Goal: Find specific page/section: Find specific page/section

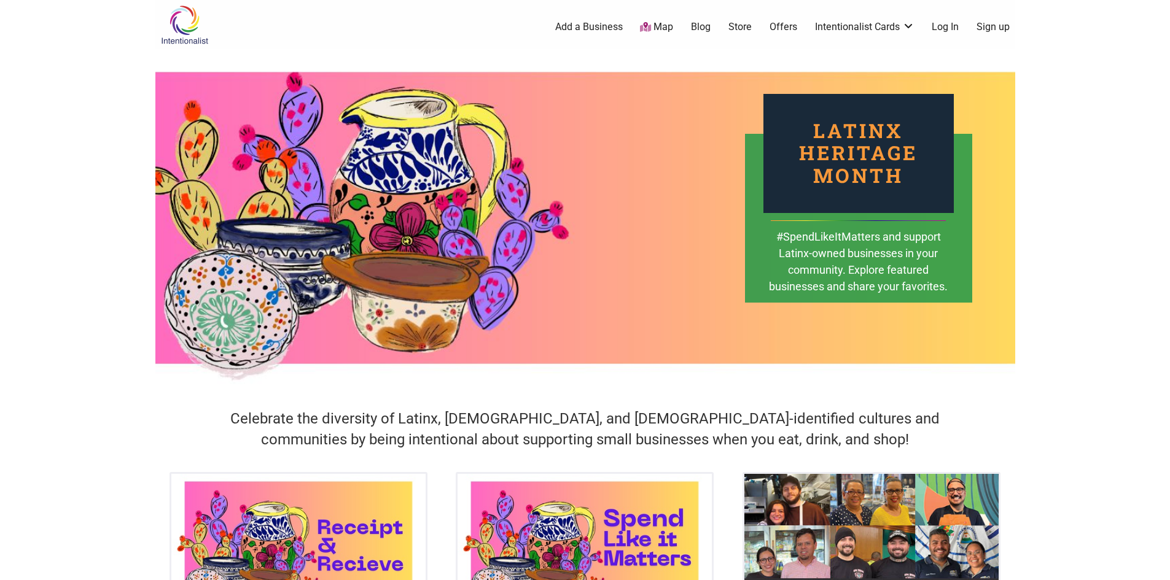
click at [661, 25] on link "Map" at bounding box center [656, 27] width 33 height 14
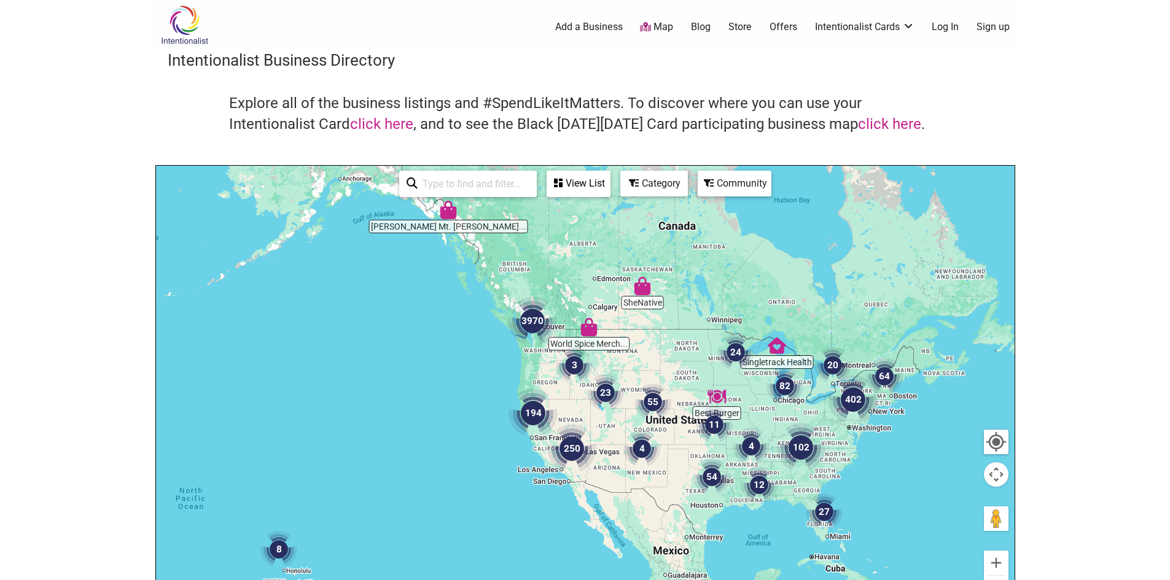
click at [539, 361] on div at bounding box center [585, 405] width 859 height 478
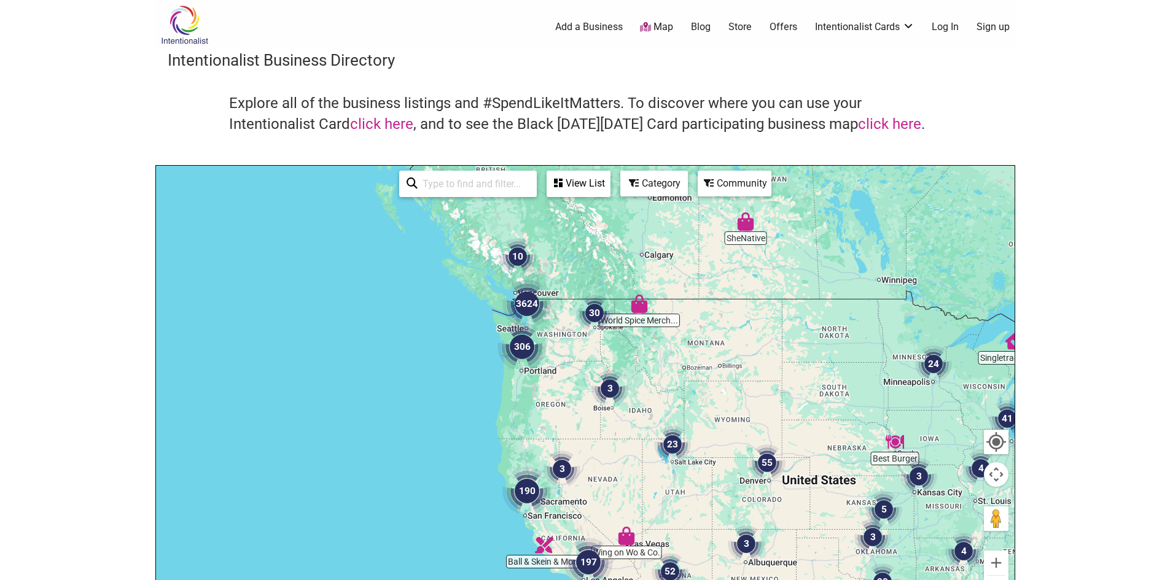
click at [550, 331] on div at bounding box center [585, 405] width 859 height 478
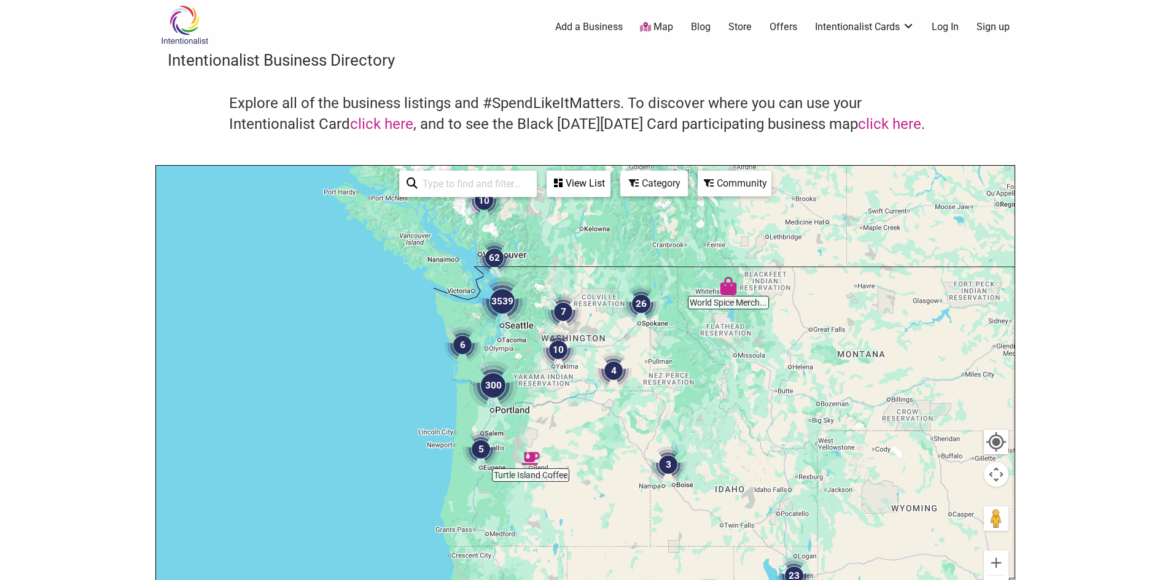
click at [525, 338] on div at bounding box center [585, 405] width 859 height 478
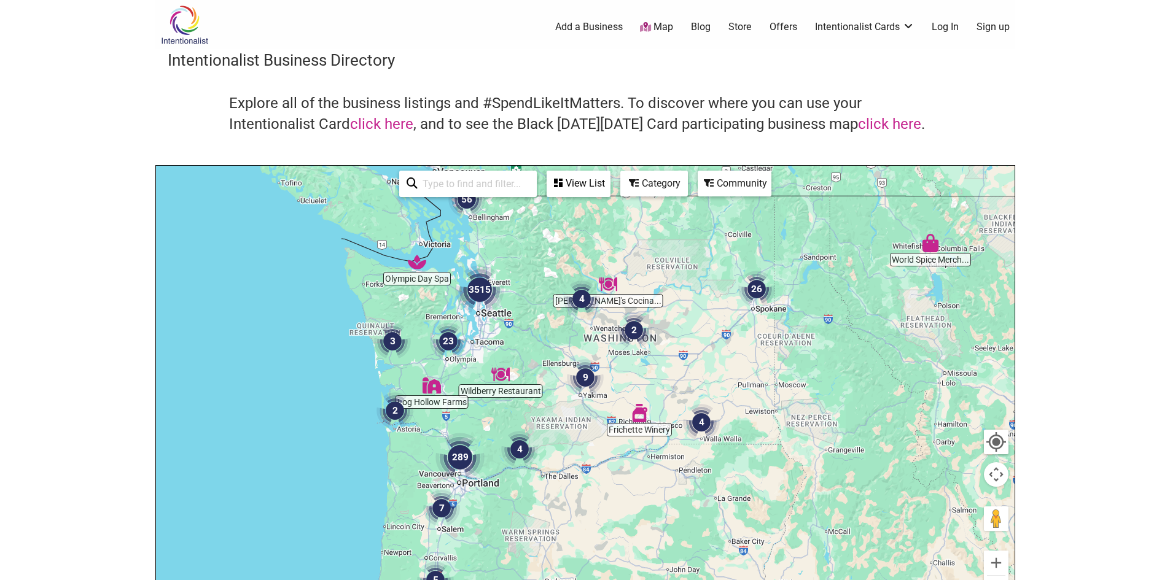
click at [525, 338] on div at bounding box center [585, 405] width 859 height 478
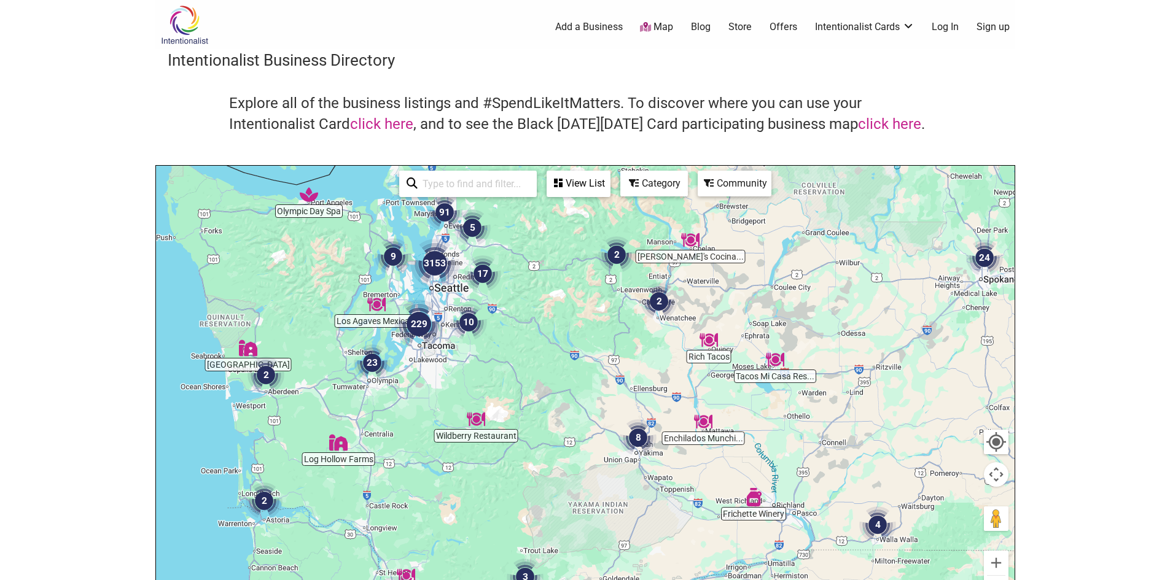
click at [494, 340] on div at bounding box center [585, 405] width 859 height 478
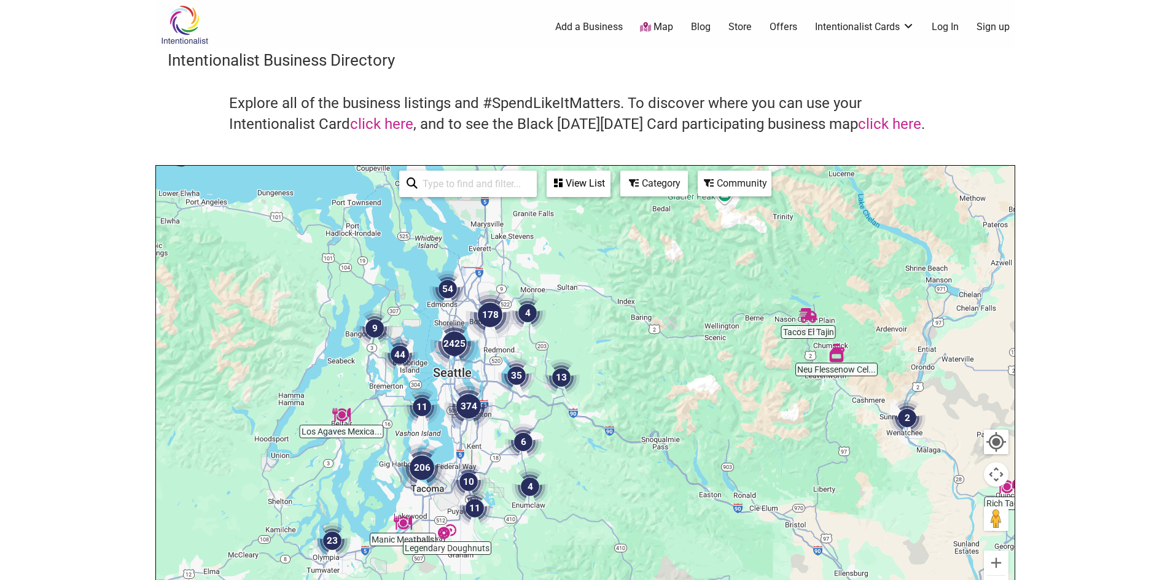
drag, startPoint x: 416, startPoint y: 281, endPoint x: 506, endPoint y: 448, distance: 190.4
click at [506, 448] on div at bounding box center [585, 405] width 859 height 478
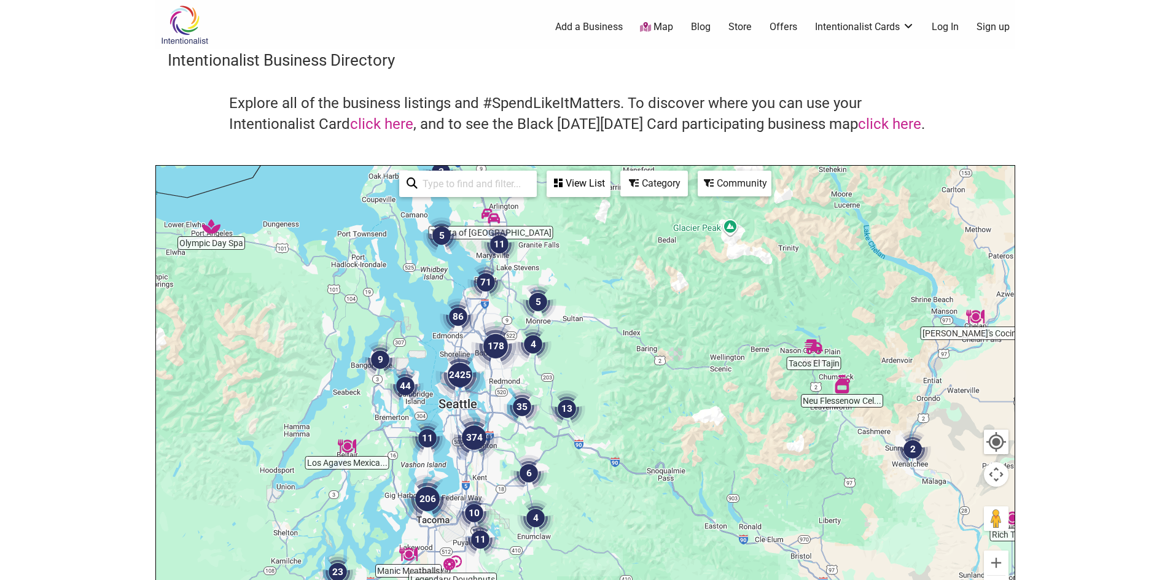
click at [465, 395] on img "2425" at bounding box center [459, 375] width 49 height 49
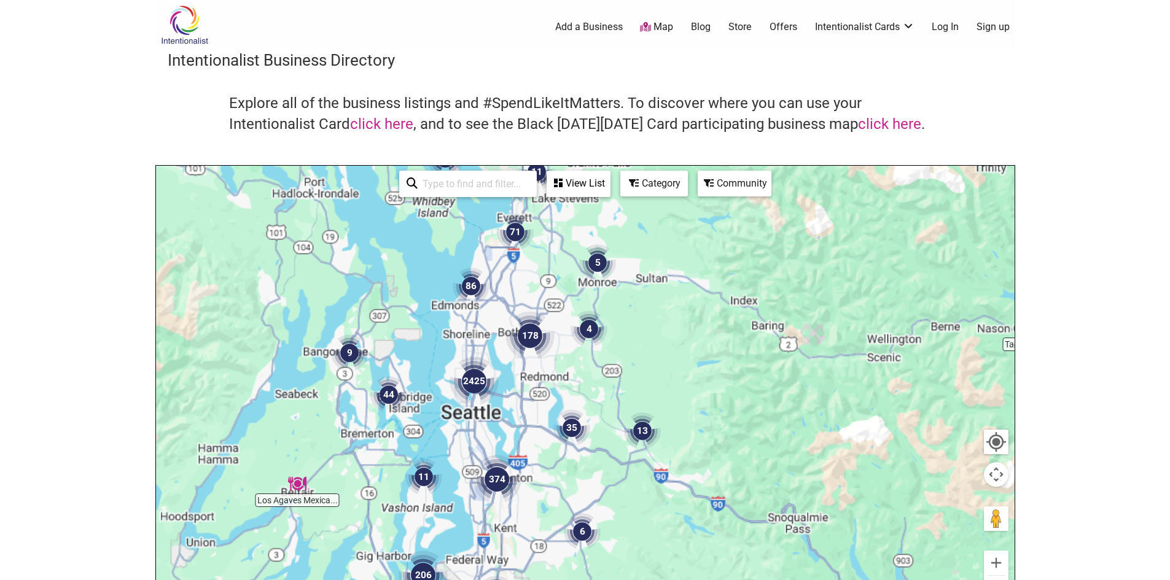
click at [465, 395] on img "2425" at bounding box center [474, 381] width 49 height 49
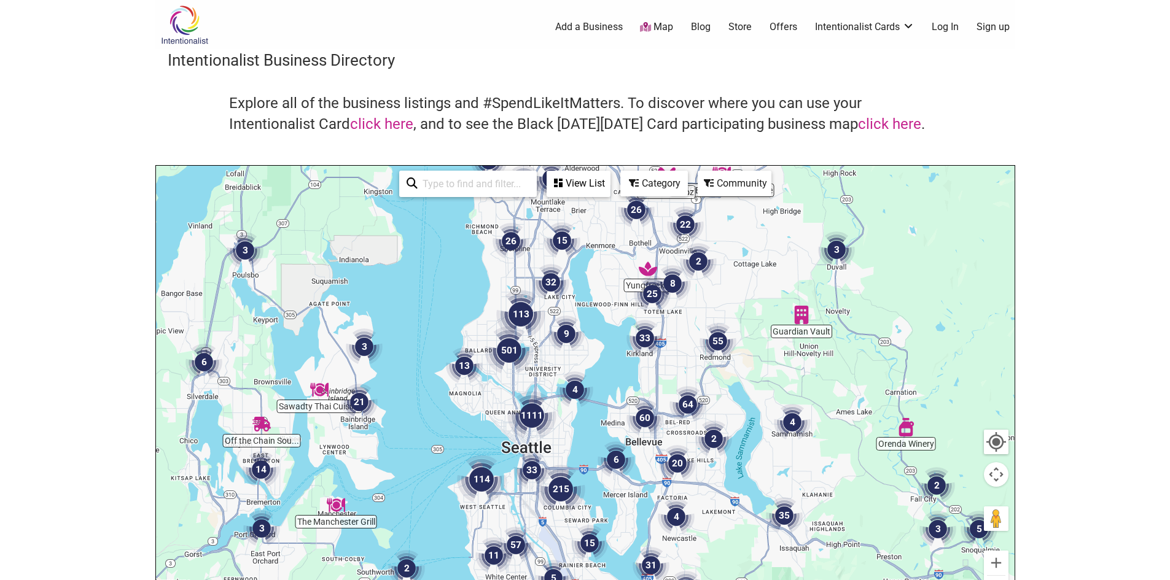
click at [488, 359] on img "501" at bounding box center [509, 350] width 49 height 49
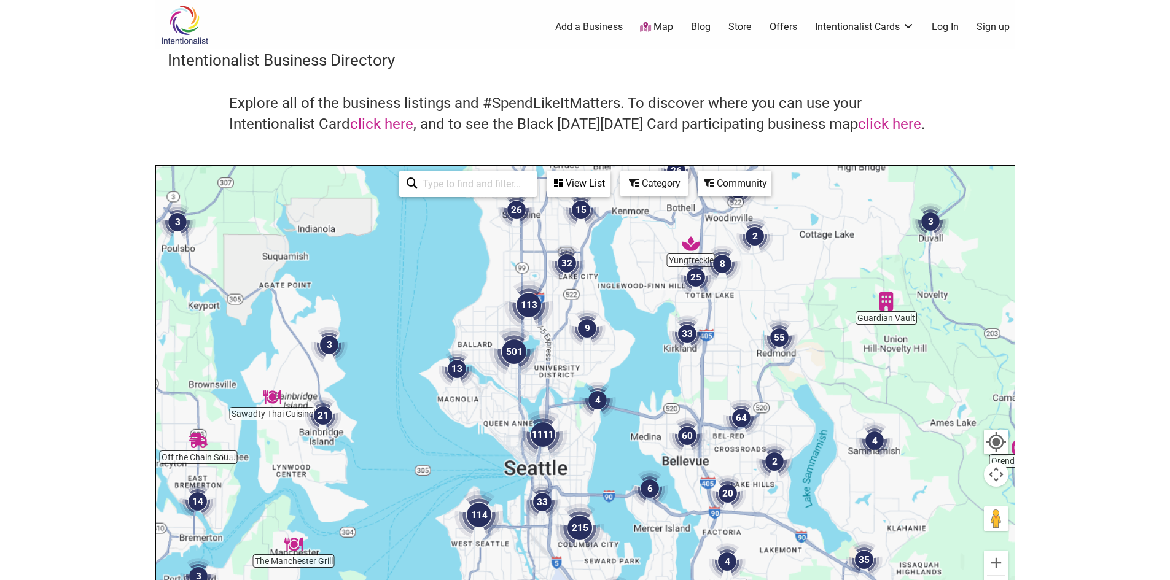
click at [488, 359] on div "To navigate, press the arrow keys." at bounding box center [585, 405] width 859 height 478
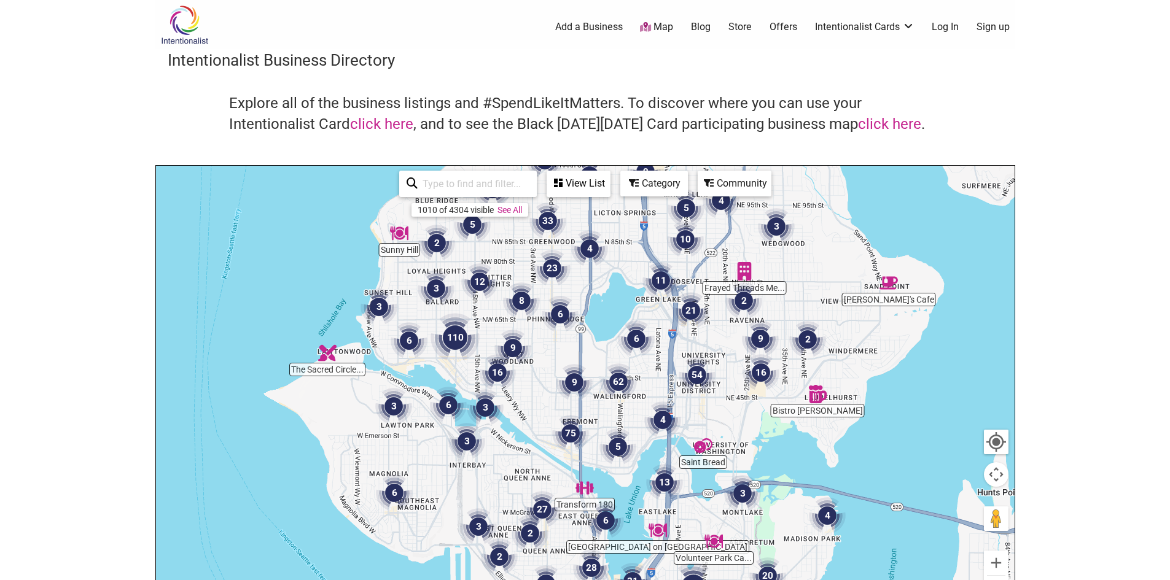
click at [479, 329] on img "110" at bounding box center [455, 337] width 49 height 49
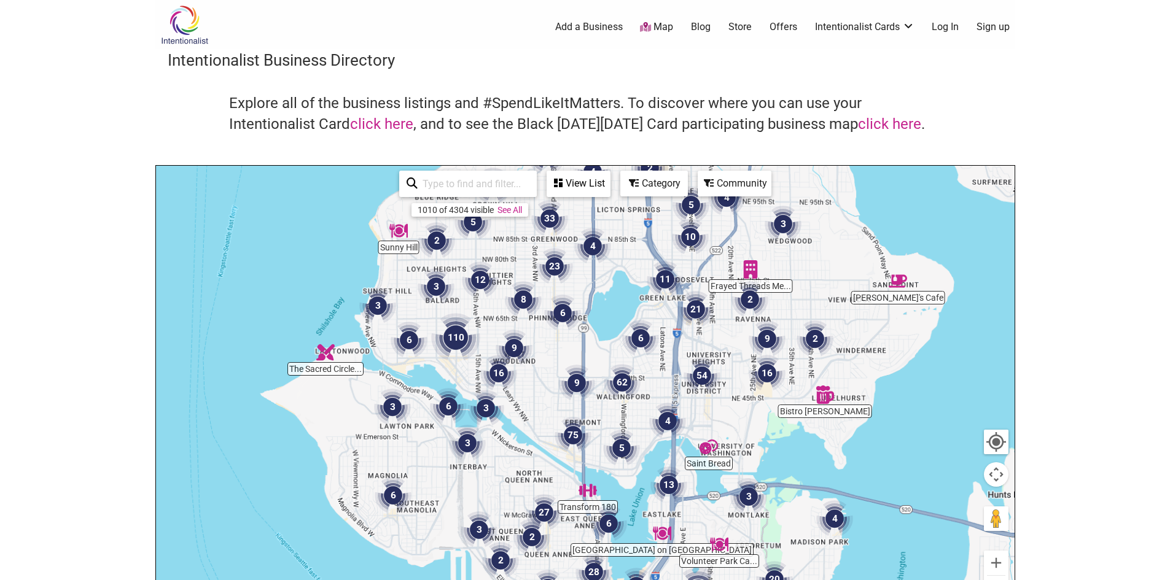
click at [479, 329] on img "110" at bounding box center [455, 337] width 49 height 49
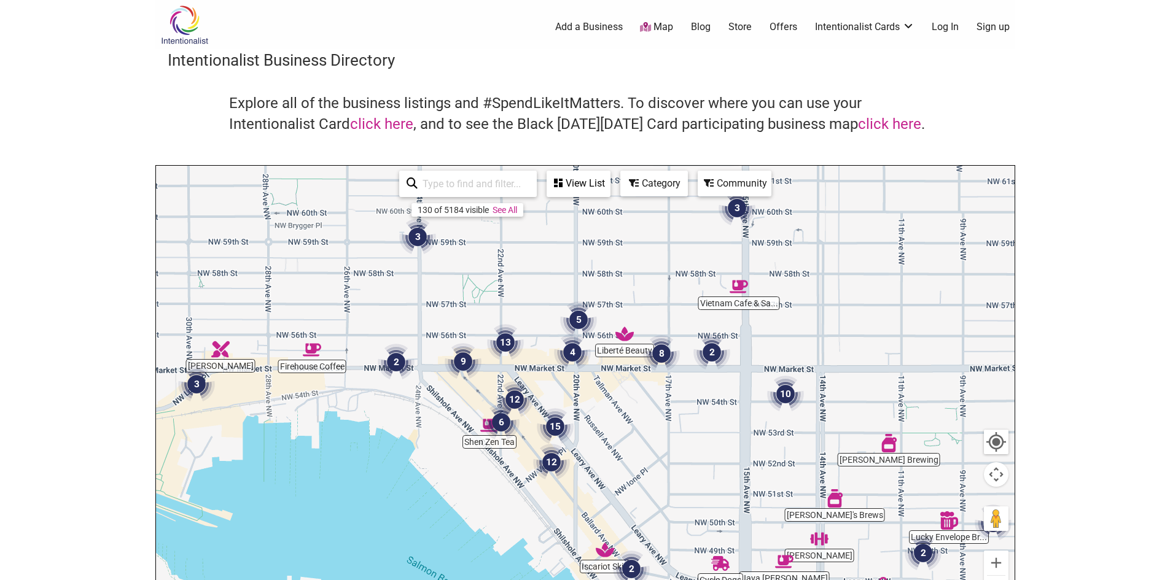
click at [399, 364] on img "2" at bounding box center [396, 362] width 37 height 37
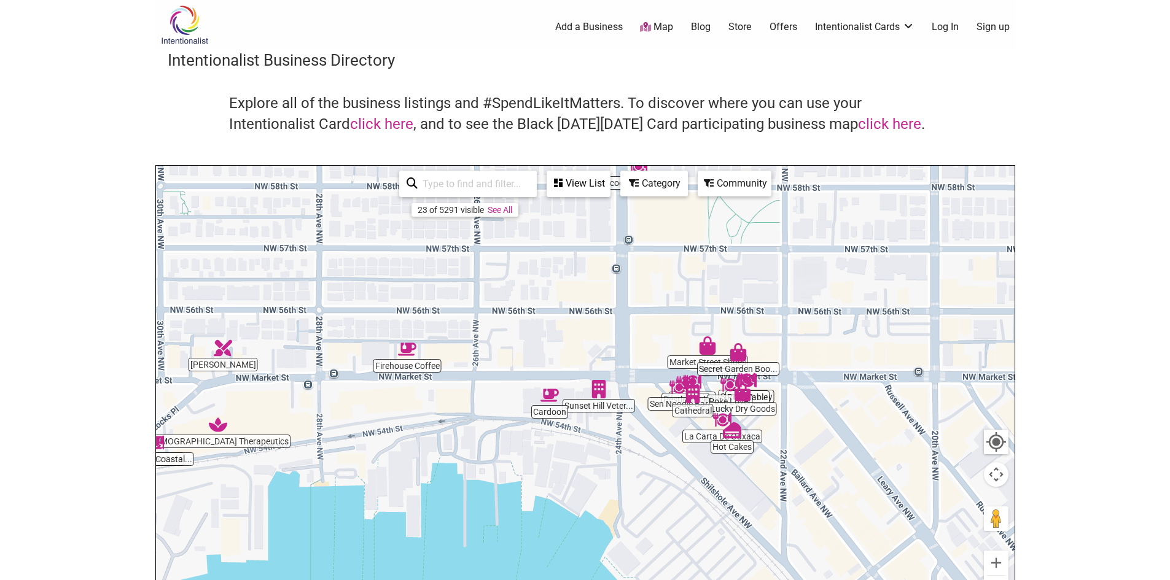
drag, startPoint x: 916, startPoint y: 501, endPoint x: 626, endPoint y: 456, distance: 293.4
click at [626, 456] on div "To navigate, press the arrow keys." at bounding box center [585, 405] width 859 height 478
